Goal: Communication & Community: Ask a question

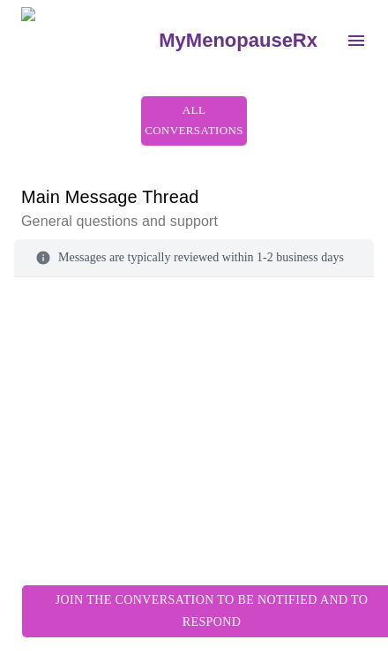
scroll to position [245, 0]
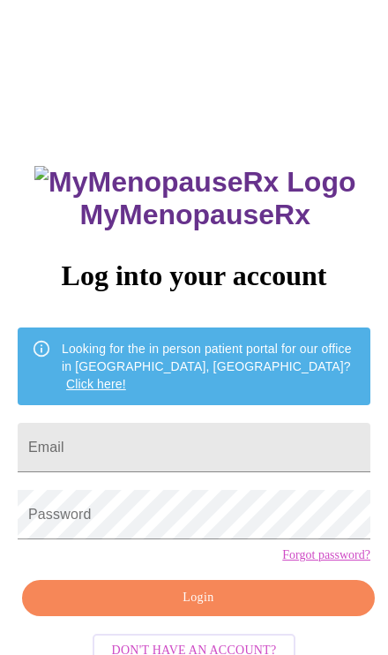
scroll to position [110, 0]
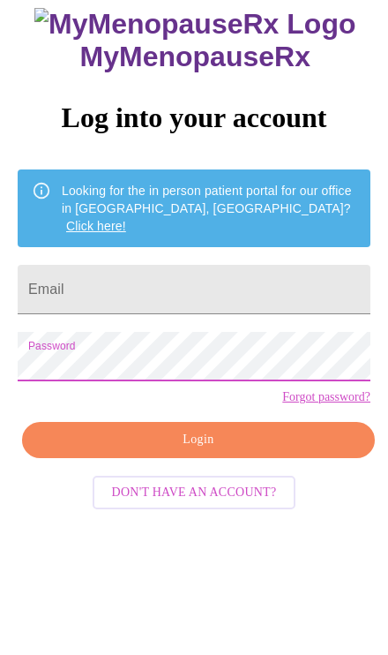
click at [368, 114] on div "MyMenopauseRx Log into your account Looking for the in person patient portal fo…" at bounding box center [194, 354] width 388 height 655
